Goal: Find specific page/section: Find specific page/section

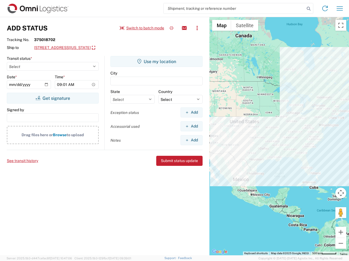
click at [234, 8] on input "search" at bounding box center [233, 8] width 141 height 10
click at [308, 9] on icon at bounding box center [308, 9] width 8 height 8
click at [325, 8] on icon at bounding box center [324, 8] width 9 height 9
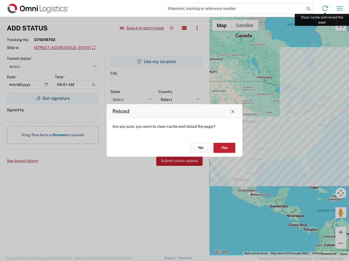
click at [339, 8] on div "Reload Are you sure, you want to clear cache and reload the page? No Yes" at bounding box center [174, 130] width 349 height 261
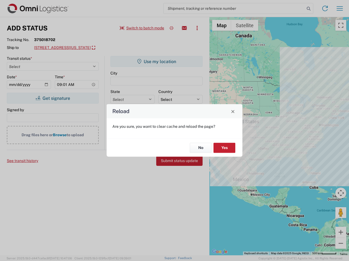
click at [142, 28] on div "Reload Are you sure, you want to clear cache and reload the page? No Yes" at bounding box center [174, 130] width 349 height 261
click at [171, 28] on div "Reload Are you sure, you want to clear cache and reload the page? No Yes" at bounding box center [174, 130] width 349 height 261
click at [184, 28] on div "Reload Are you sure, you want to clear cache and reload the page? No Yes" at bounding box center [174, 130] width 349 height 261
click at [197, 28] on div "Reload Are you sure, you want to clear cache and reload the page? No Yes" at bounding box center [174, 130] width 349 height 261
click at [84, 48] on div "Reload Are you sure, you want to clear cache and reload the page? No Yes" at bounding box center [174, 130] width 349 height 261
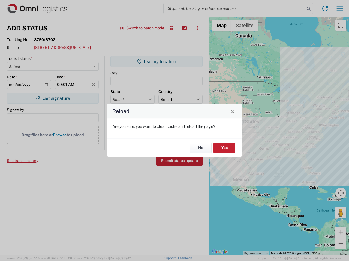
click at [53, 98] on div "Reload Are you sure, you want to clear cache and reload the page? No Yes" at bounding box center [174, 130] width 349 height 261
